Goal: Contribute content: Contribute content

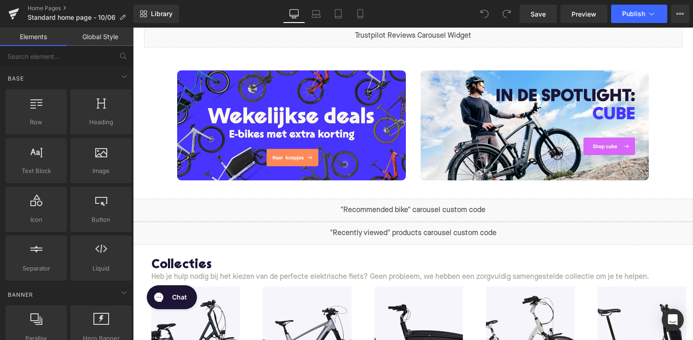
scroll to position [382, 0]
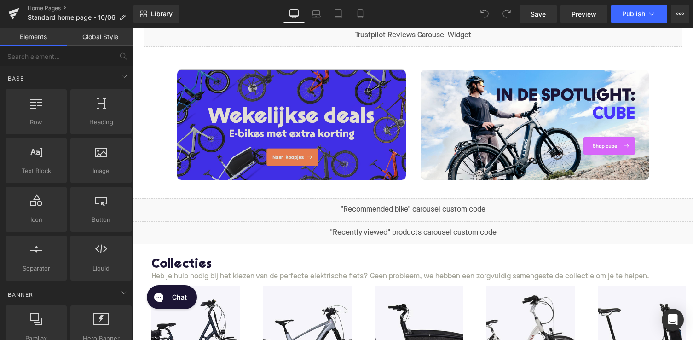
click at [334, 126] on img at bounding box center [291, 125] width 229 height 110
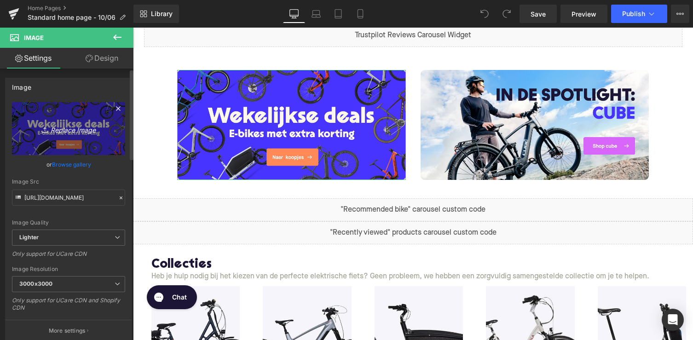
click at [78, 137] on link "Replace Image" at bounding box center [68, 128] width 113 height 53
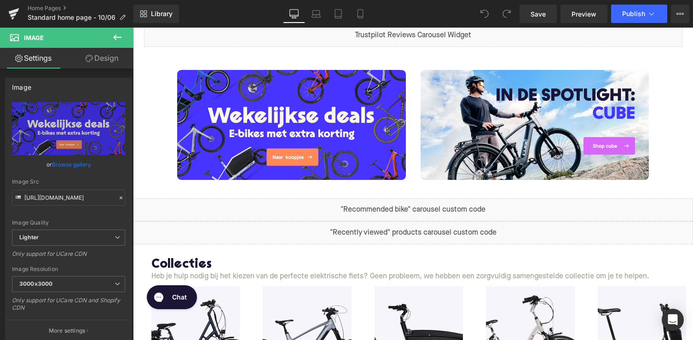
type input "C:\fakepath\Desktop sale NL.jpg"
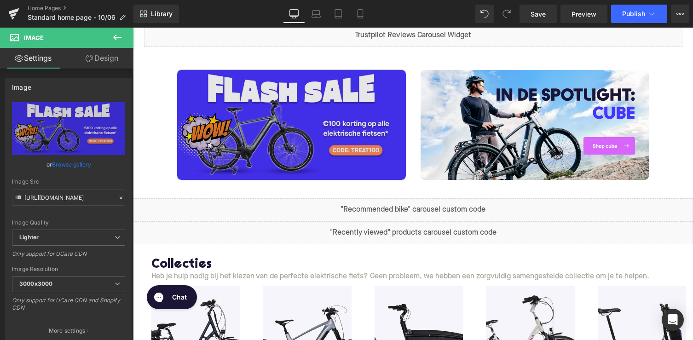
click at [305, 116] on img at bounding box center [291, 125] width 229 height 110
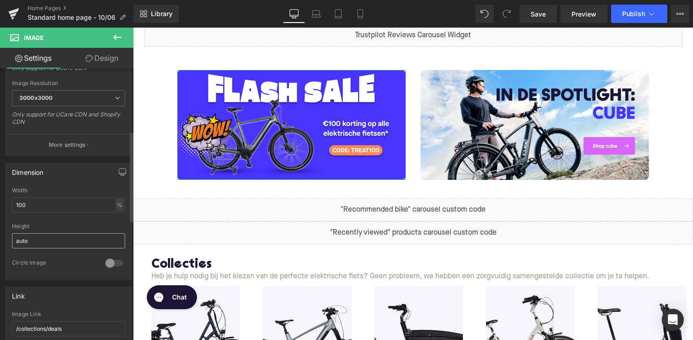
scroll to position [291, 0]
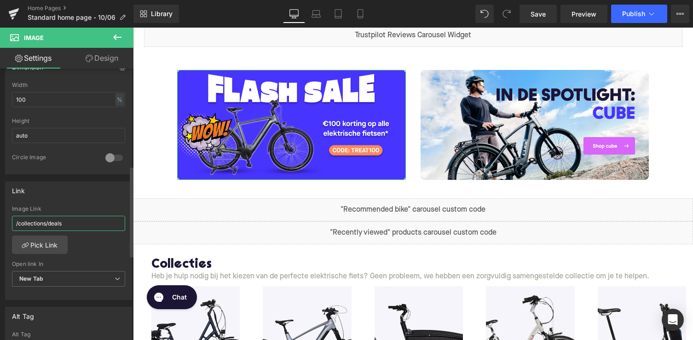
click at [84, 216] on input "/collections/deals" at bounding box center [68, 223] width 113 height 15
click at [63, 225] on input "/collections/deals" at bounding box center [68, 223] width 113 height 15
paste input "tweedehands-elektrische-fiet"
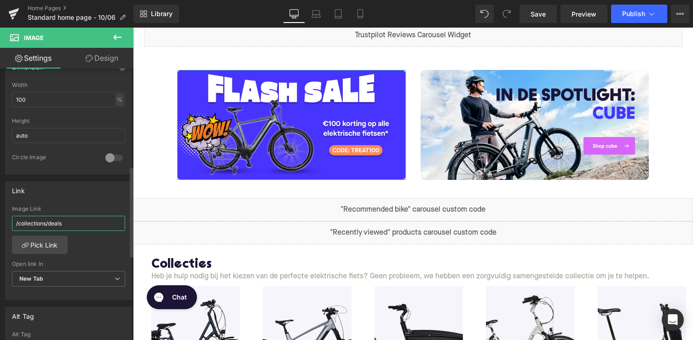
type input "/collections/tweedehands-elektrische-fiets"
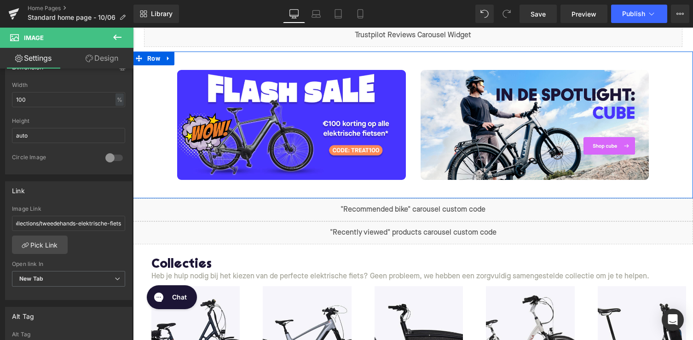
click at [221, 191] on div "Image Image Row" at bounding box center [413, 125] width 560 height 147
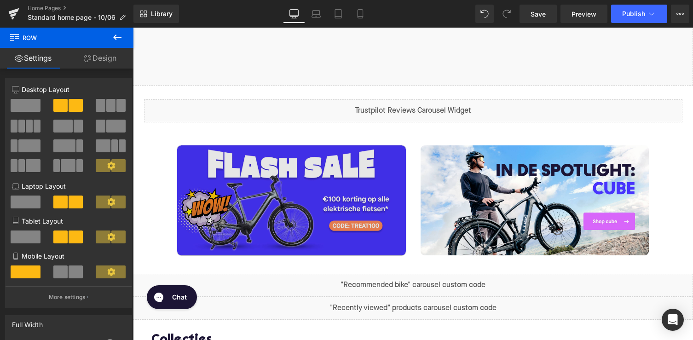
scroll to position [343, 0]
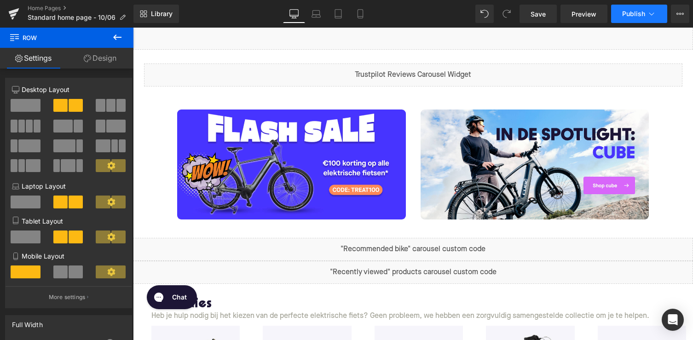
click at [635, 14] on span "Publish" at bounding box center [633, 13] width 23 height 7
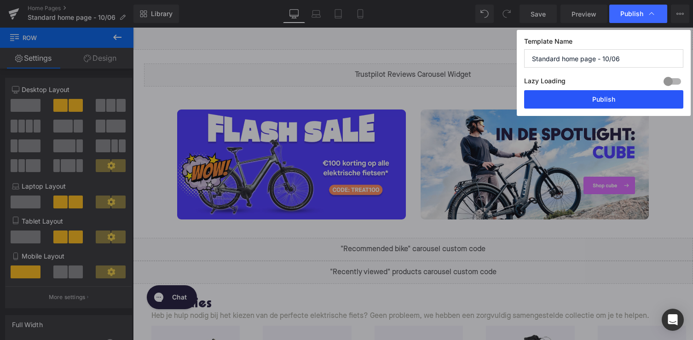
click at [606, 103] on button "Publish" at bounding box center [603, 99] width 159 height 18
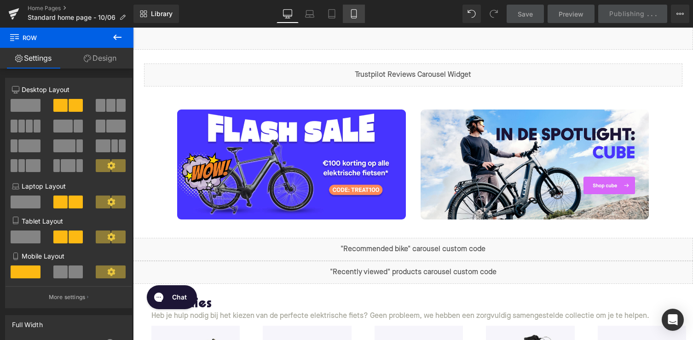
drag, startPoint x: 356, startPoint y: 17, endPoint x: 1, endPoint y: 120, distance: 369.4
click at [356, 17] on icon at bounding box center [353, 14] width 5 height 9
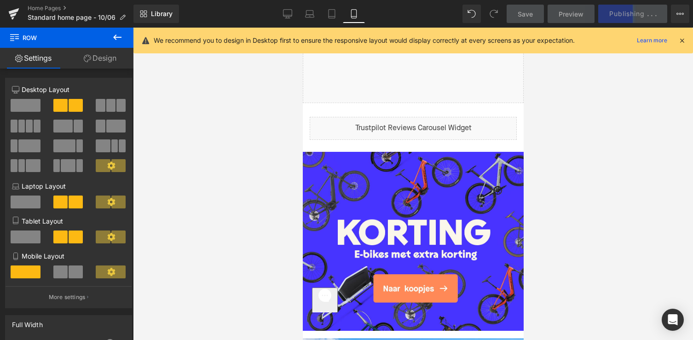
scroll to position [267, 0]
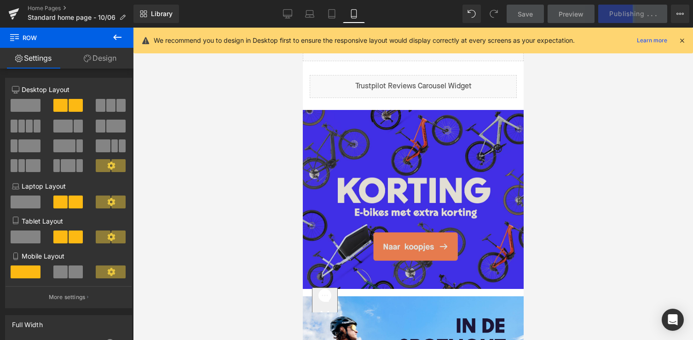
click at [393, 185] on img at bounding box center [412, 203] width 221 height 186
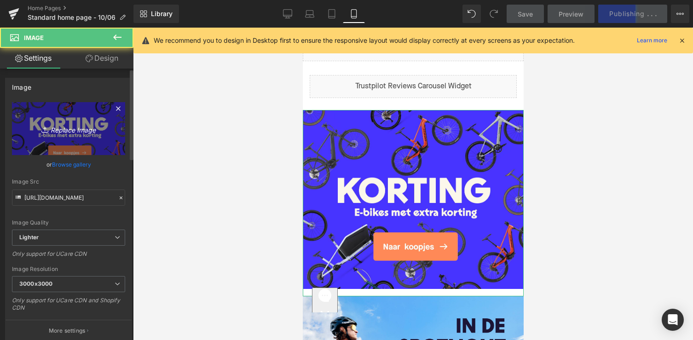
click at [65, 127] on icon "Replace Image" at bounding box center [69, 129] width 74 height 12
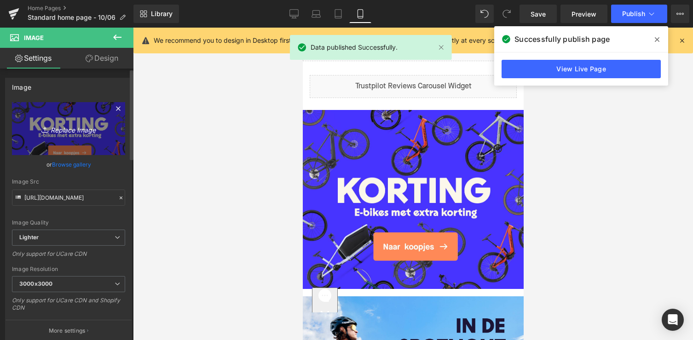
type input "C:\fakepath\Mobile sale NL.jpg"
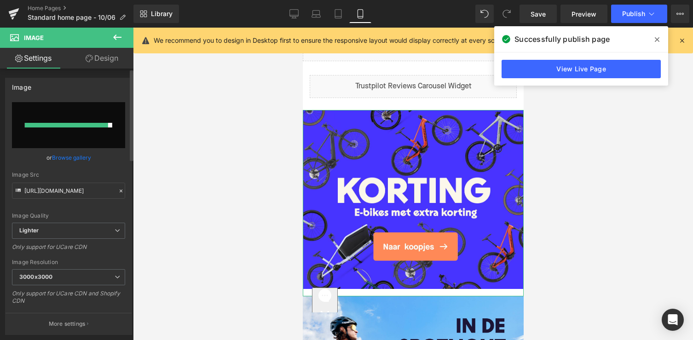
click at [82, 133] on input "file" at bounding box center [68, 125] width 113 height 46
click at [67, 157] on link "Browse gallery" at bounding box center [71, 158] width 39 height 16
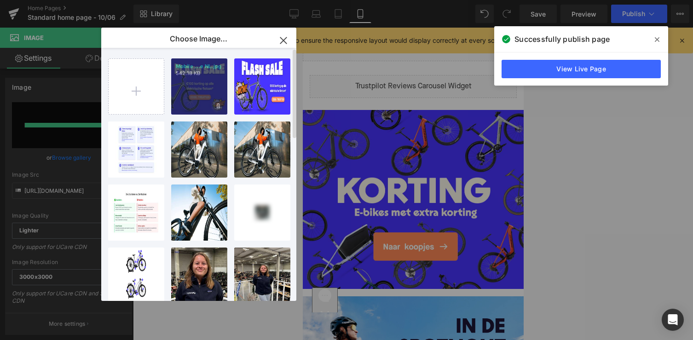
click at [201, 92] on div "Mobile ...e NL.jpg 542.18 KB" at bounding box center [199, 86] width 56 height 56
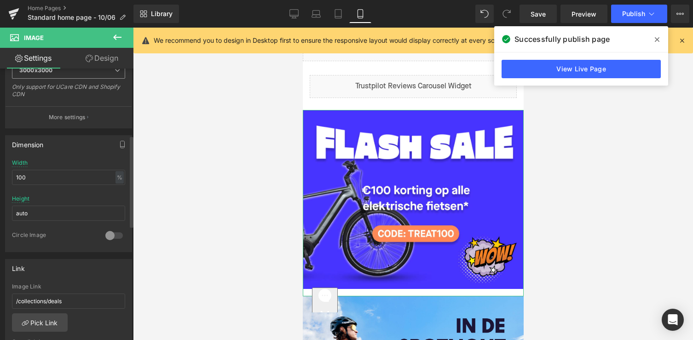
scroll to position [233, 0]
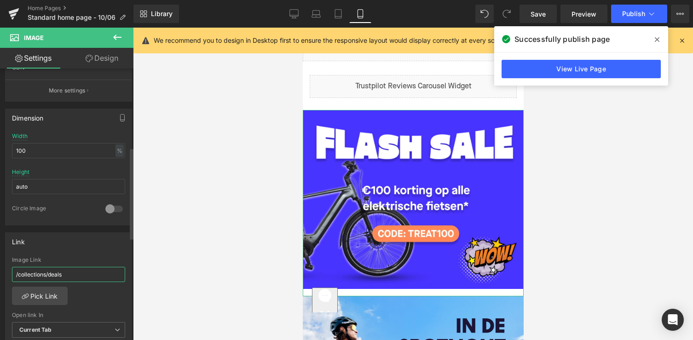
click at [45, 280] on input "/collections/deals" at bounding box center [68, 274] width 113 height 15
click at [45, 278] on input "/collections/deals" at bounding box center [68, 274] width 113 height 15
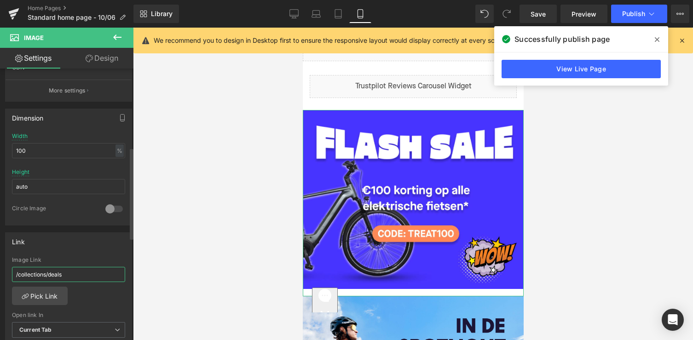
paste input "tweedehands-elektrische-fiet"
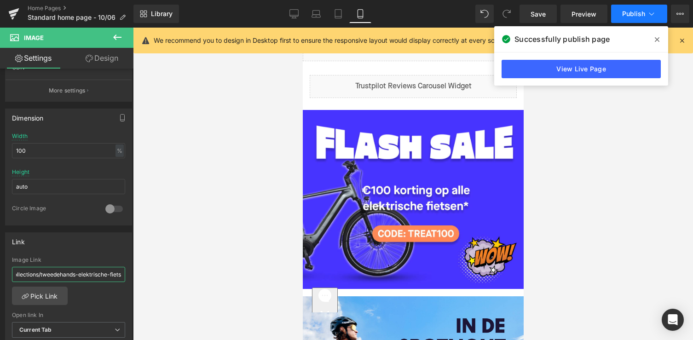
type input "/collections/tweedehands-elektrische-fiets"
click at [635, 8] on button "Publish" at bounding box center [639, 14] width 56 height 18
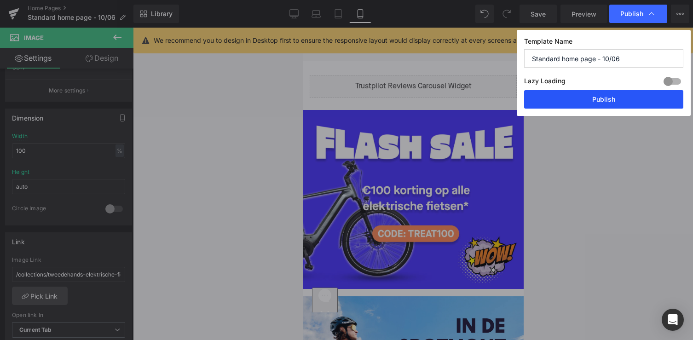
click at [608, 103] on button "Publish" at bounding box center [603, 99] width 159 height 18
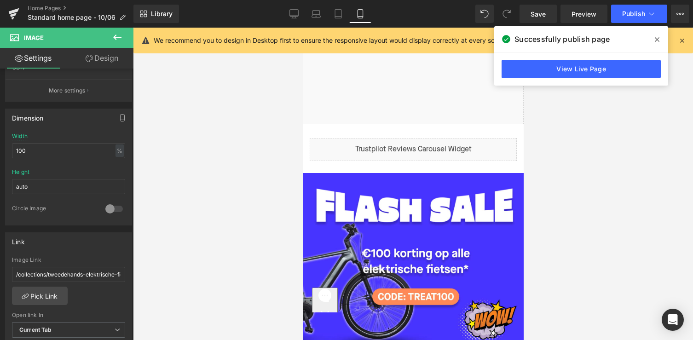
scroll to position [129, 0]
